Goal: Find specific page/section: Find specific page/section

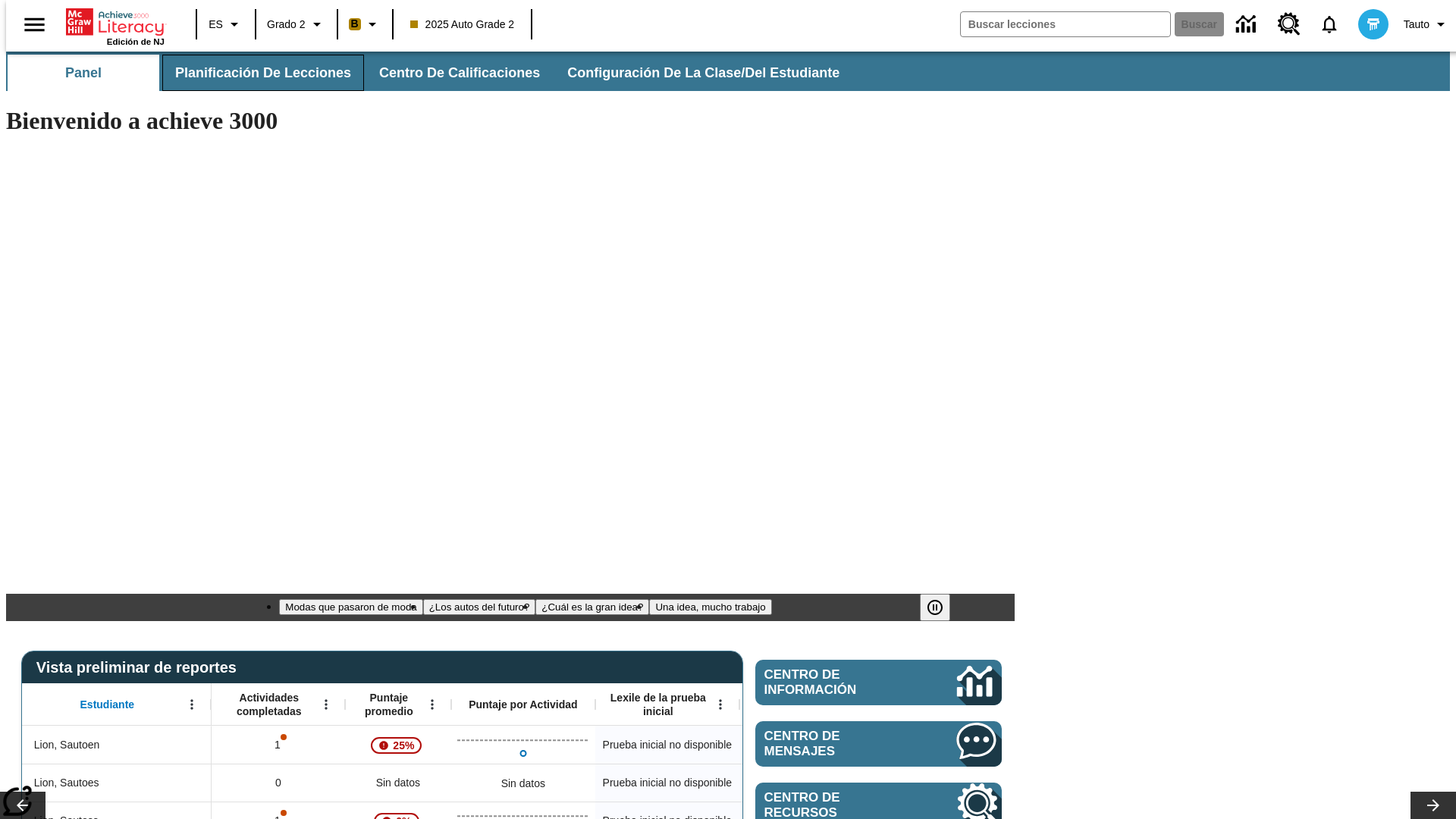
click at [254, 73] on span "Planificación de lecciones" at bounding box center [263, 73] width 176 height 18
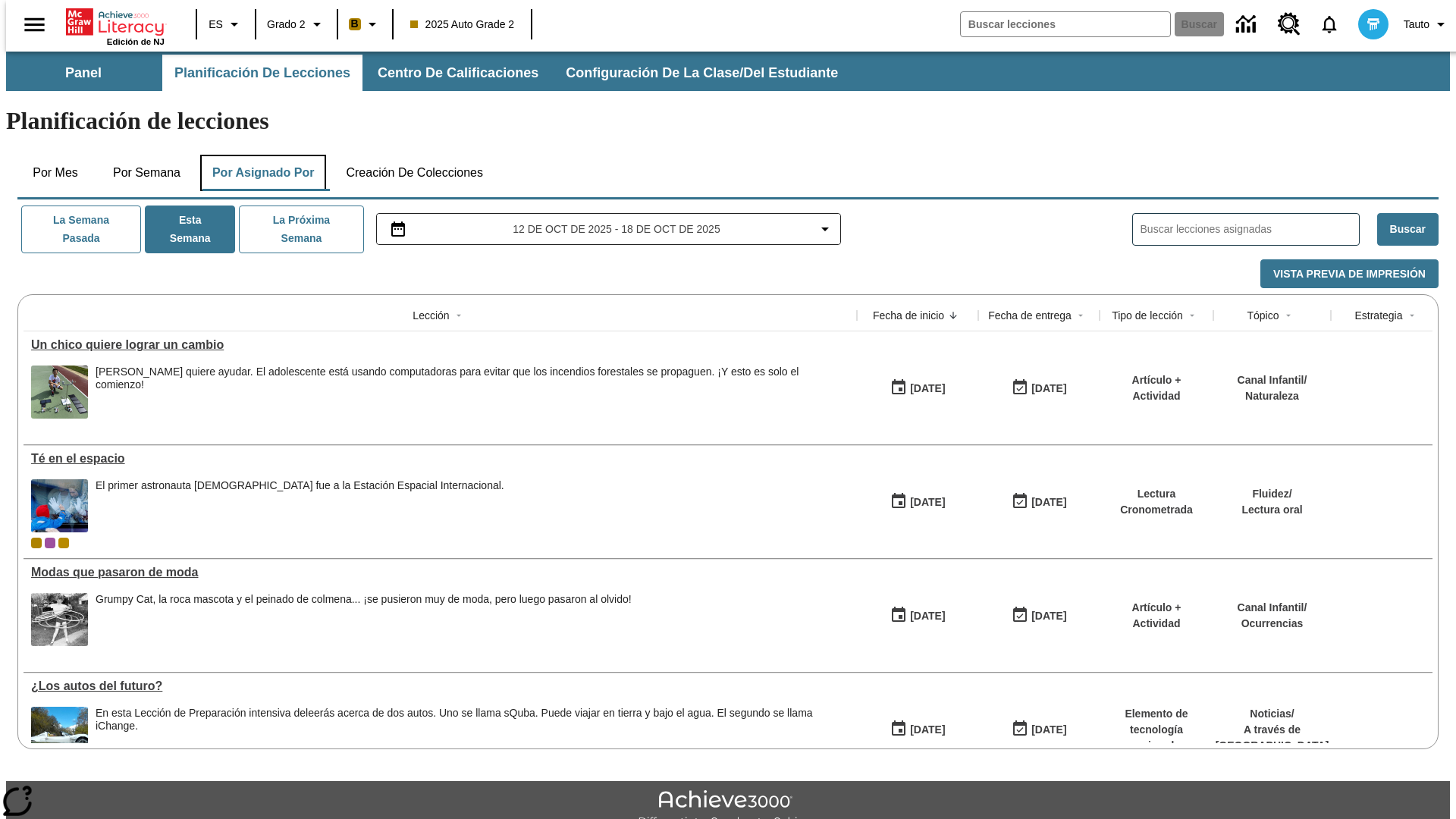
click at [260, 155] on button "Por asignado por" at bounding box center [263, 172] width 126 height 36
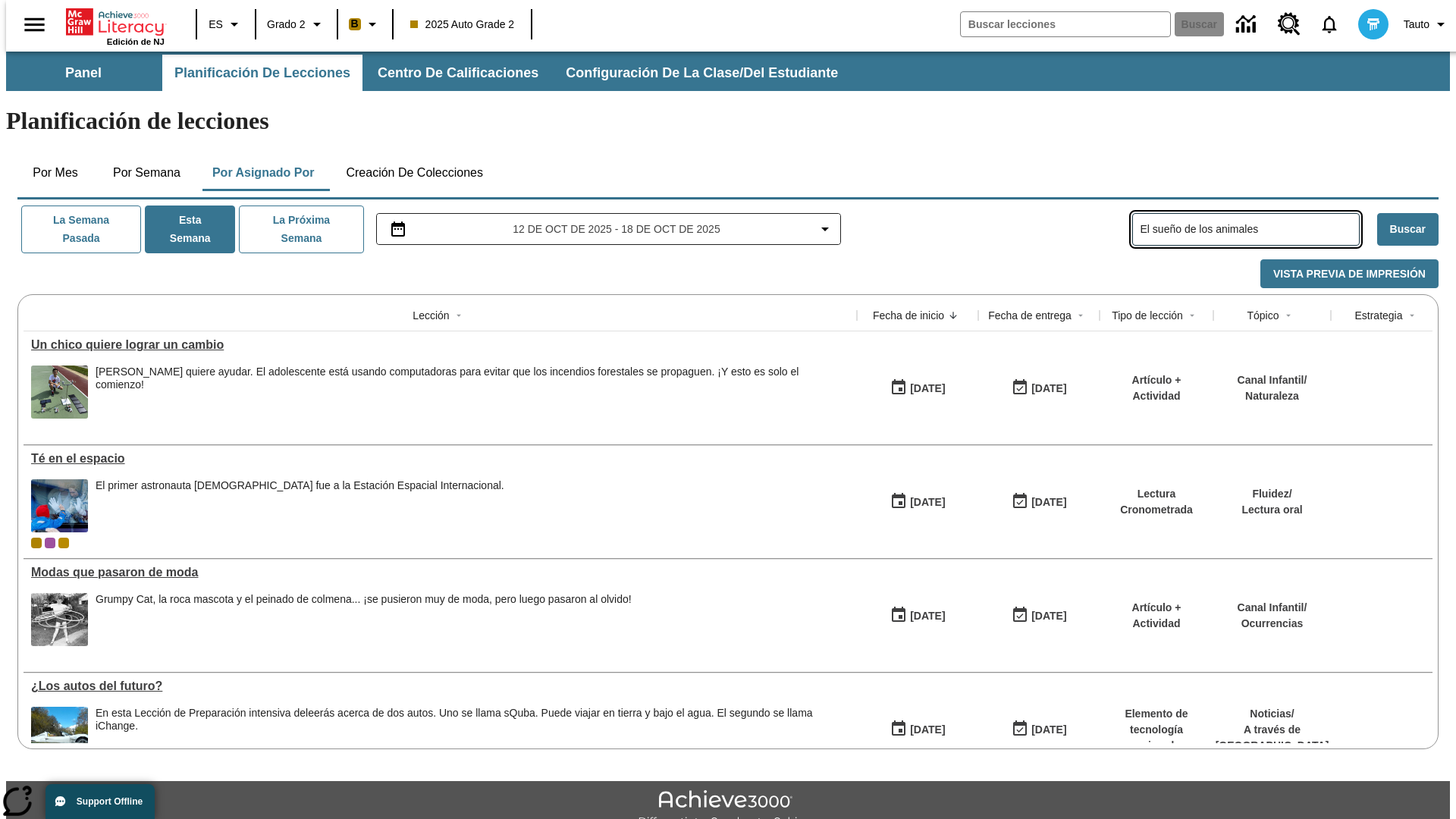
type input "El sueño de los animales"
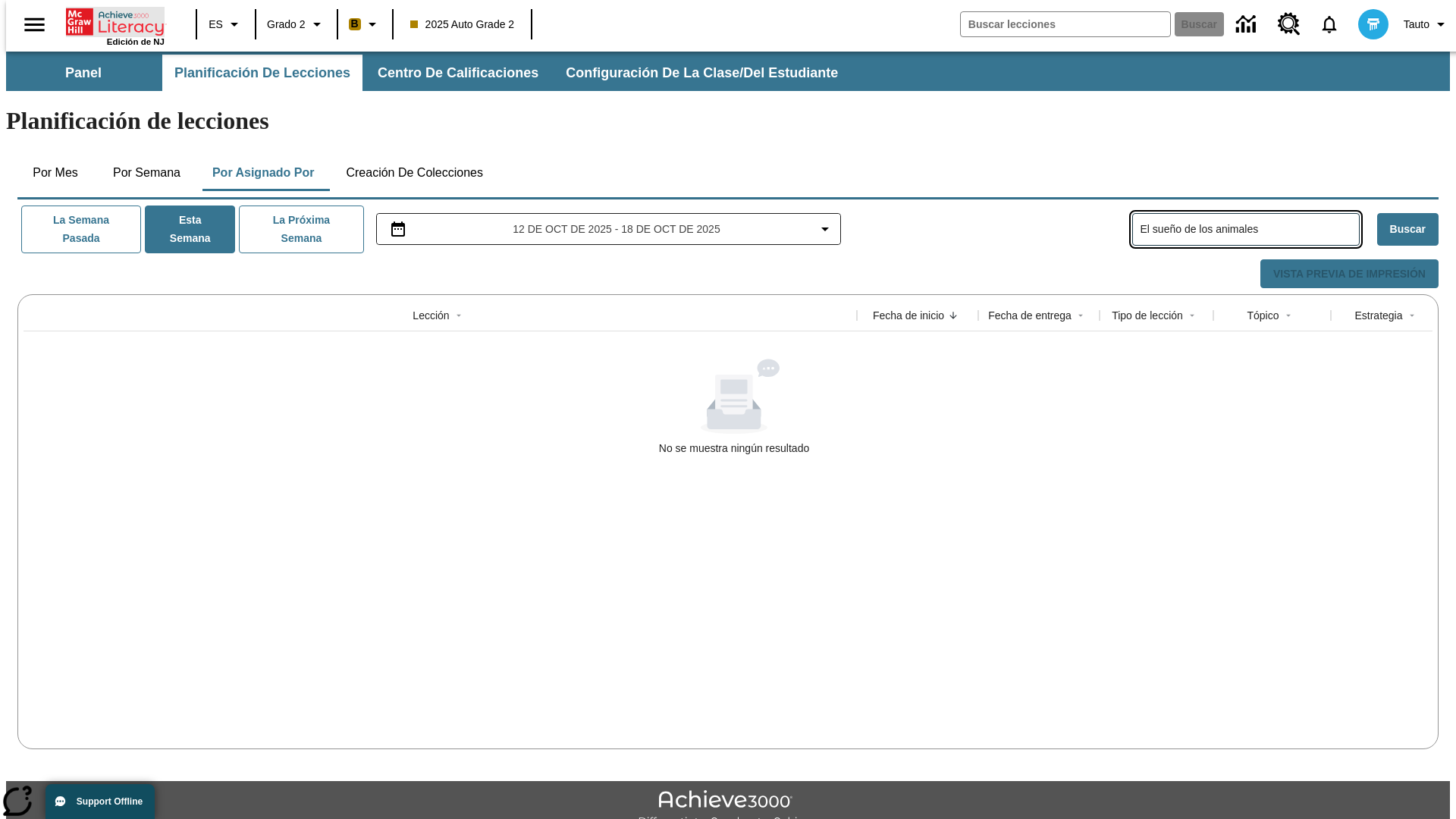
click at [109, 20] on icon "Portada" at bounding box center [116, 21] width 101 height 30
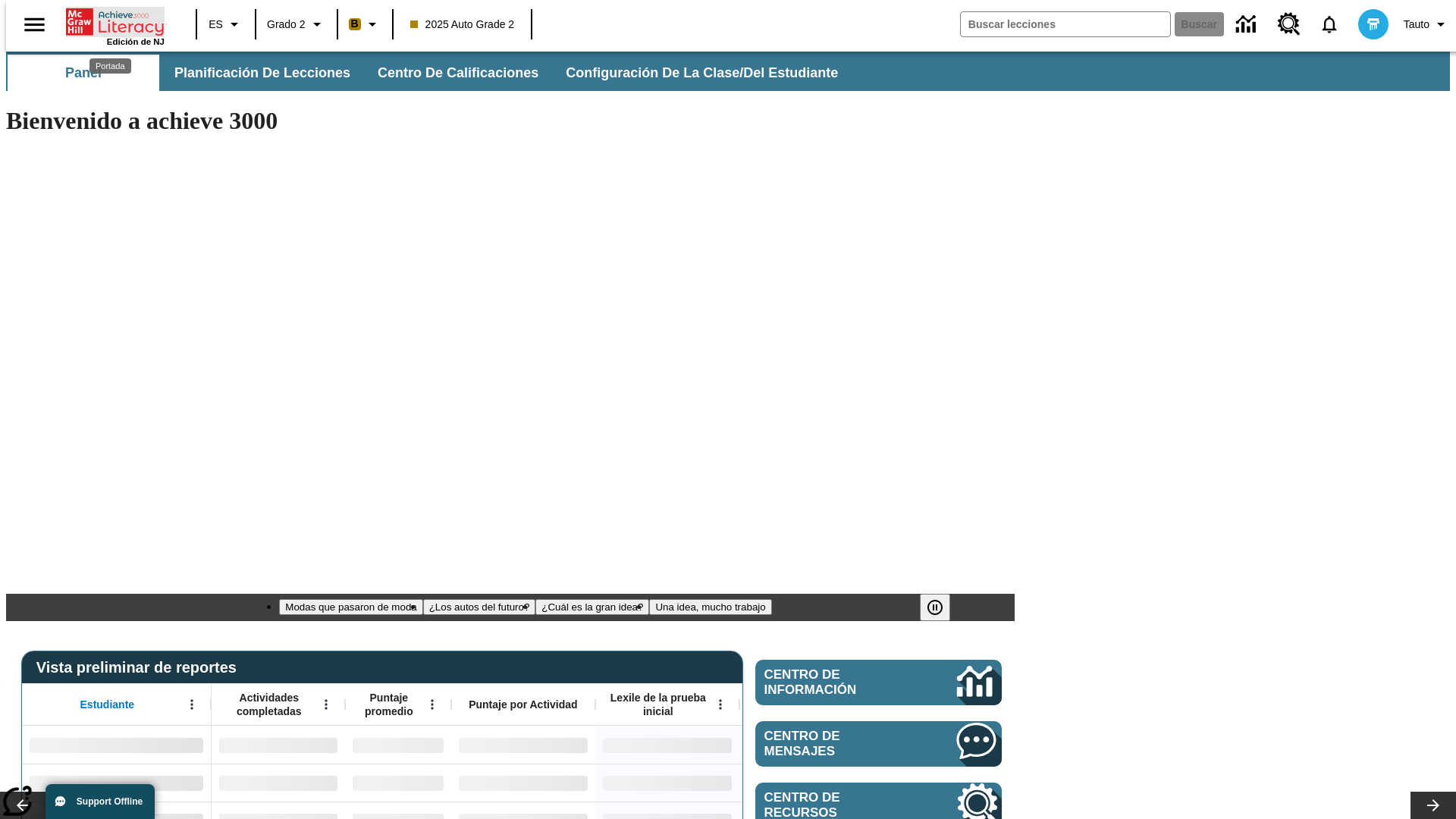
type input "-1"
